Goal: Transaction & Acquisition: Book appointment/travel/reservation

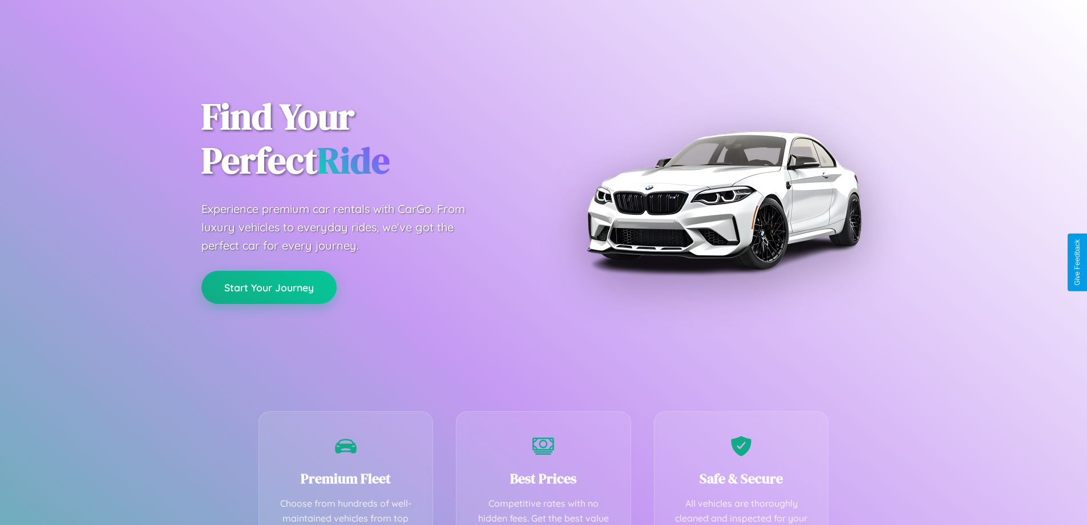
click at [269, 287] on button "Start Your Journey" at bounding box center [268, 287] width 135 height 33
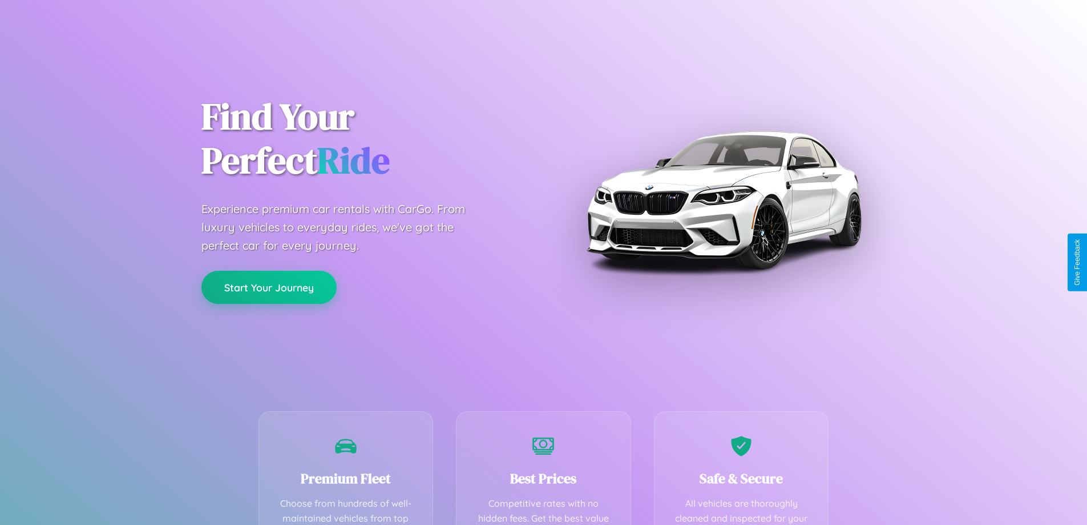
click at [269, 287] on button "Start Your Journey" at bounding box center [268, 287] width 135 height 33
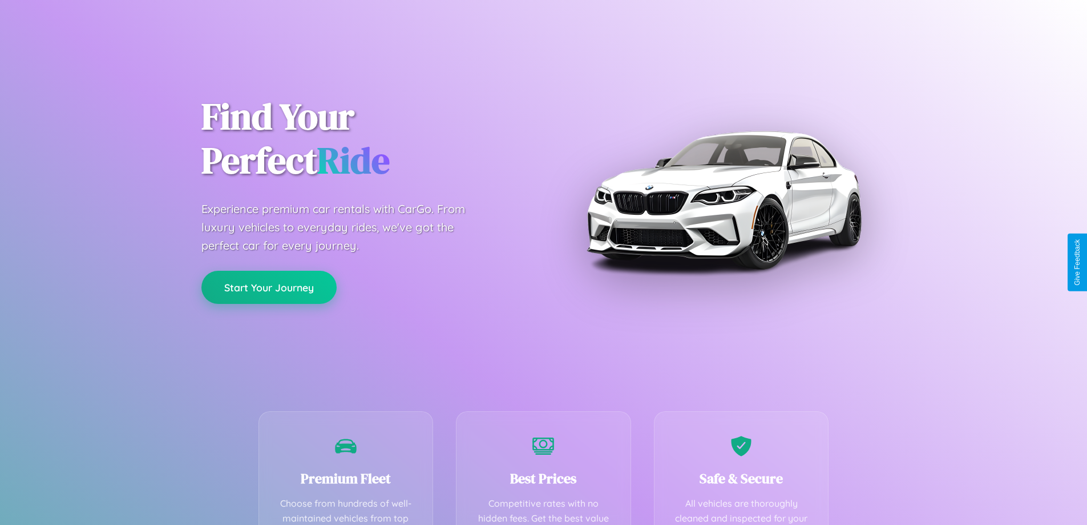
click at [269, 287] on button "Start Your Journey" at bounding box center [268, 287] width 135 height 33
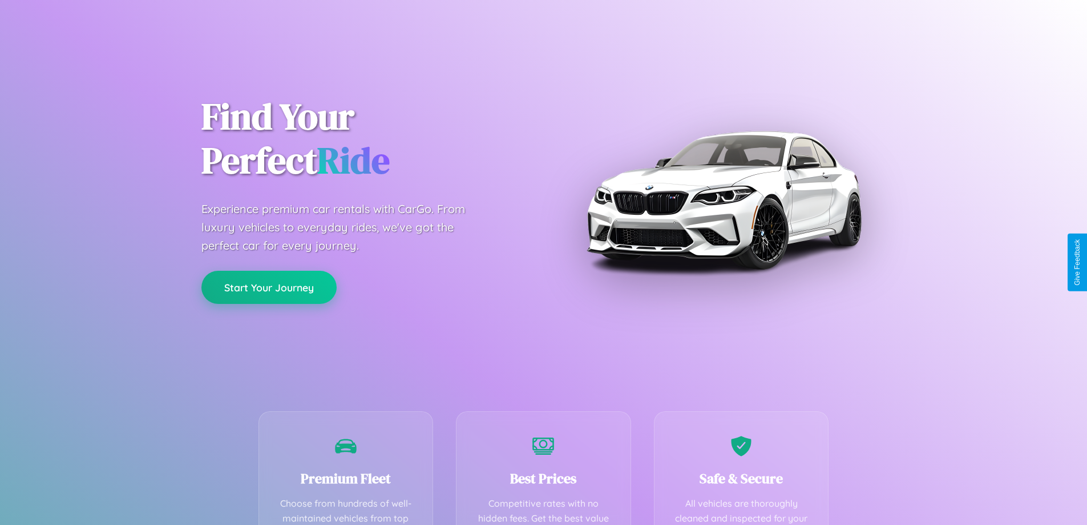
click at [269, 287] on button "Start Your Journey" at bounding box center [268, 287] width 135 height 33
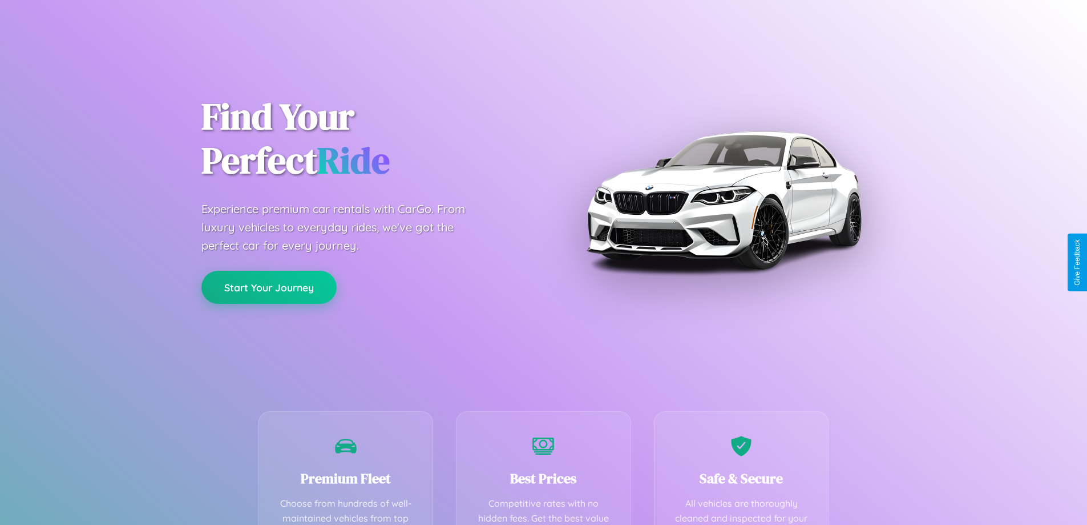
click at [269, 287] on button "Start Your Journey" at bounding box center [268, 287] width 135 height 33
